Goal: Task Accomplishment & Management: Complete application form

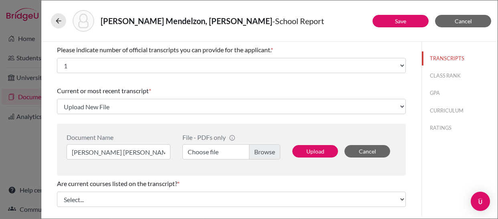
select select "1"
select select "Upload New File"
click at [459, 20] on span "Cancel" at bounding box center [463, 21] width 17 height 7
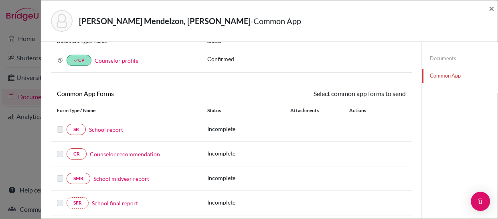
scroll to position [31, 0]
click at [74, 126] on link "SR" at bounding box center [76, 128] width 19 height 11
click at [434, 60] on link "Documents" at bounding box center [460, 58] width 76 height 14
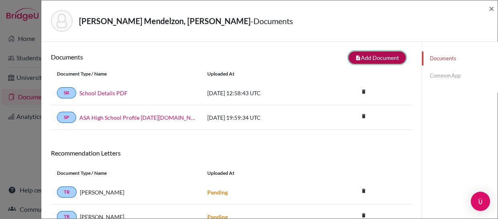
click at [376, 54] on button "note_add Add Document" at bounding box center [377, 57] width 57 height 12
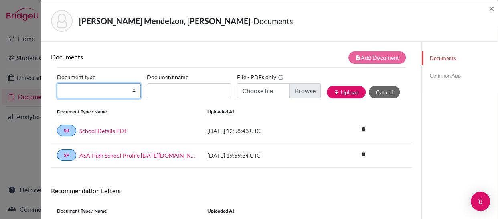
click at [132, 89] on select "Change explanation for Common App reports Counselor recommendation Internationa…" at bounding box center [99, 90] width 84 height 15
click at [134, 93] on select "Change explanation for Common App reports Counselor recommendation Internationa…" at bounding box center [99, 90] width 84 height 15
select select "1"
click at [57, 83] on select "Change explanation for Common App reports Counselor recommendation Internationa…" at bounding box center [99, 90] width 84 height 15
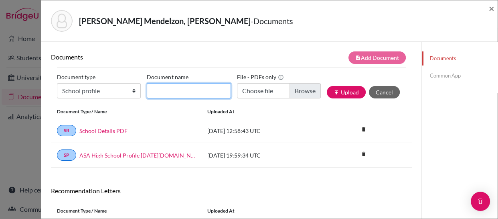
click at [172, 94] on input "Document name" at bounding box center [189, 90] width 84 height 15
type input "School Profile [DATE]-[DATE]"
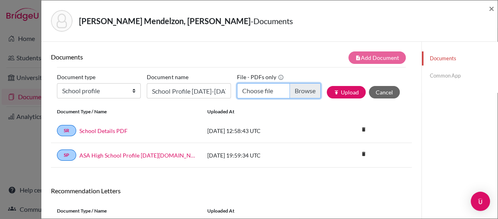
click at [301, 89] on input "Choose file" at bounding box center [279, 90] width 84 height 15
type input "C:\fakepath\HIGH SCHOOL PROFILE 2029_compressed.pdf"
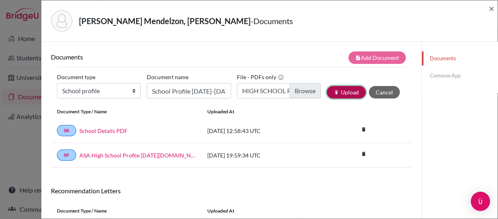
click at [336, 92] on button "publish Upload" at bounding box center [346, 92] width 39 height 12
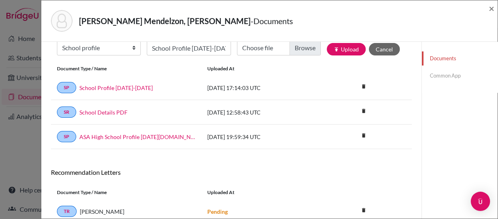
scroll to position [52, 0]
